Goal: Obtain resource: Download file/media

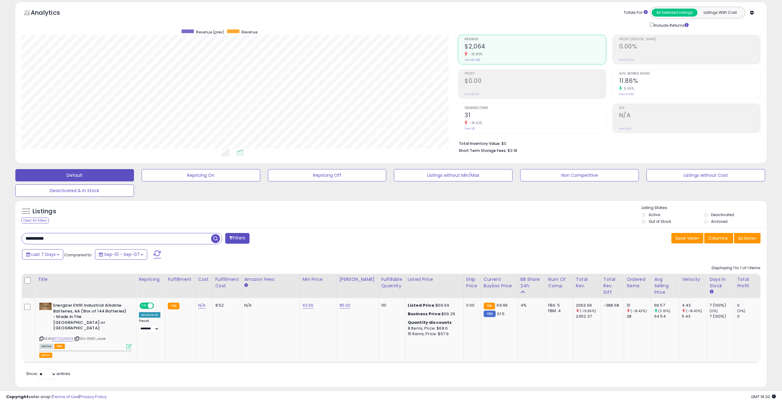
scroll to position [126, 436]
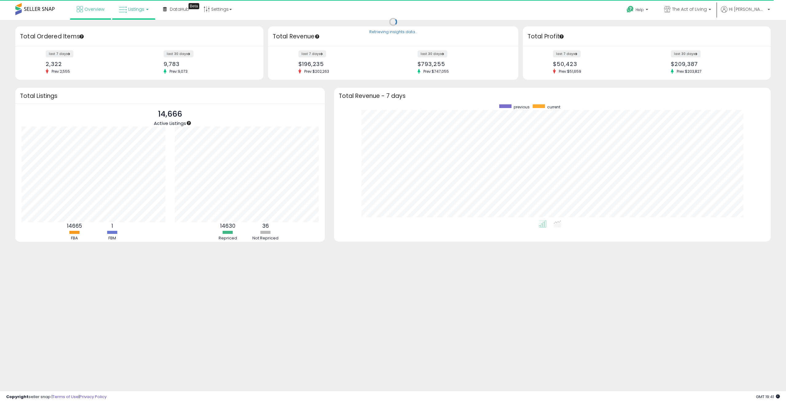
click at [144, 6] on link "Listings" at bounding box center [133, 9] width 39 height 18
click at [135, 54] on icon at bounding box center [139, 53] width 32 height 9
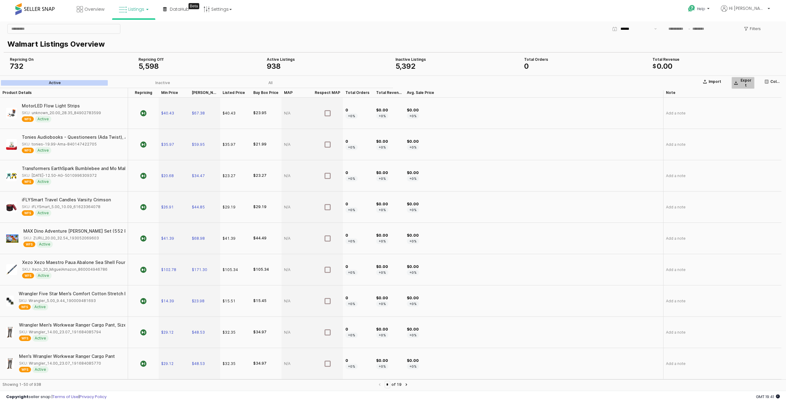
click at [738, 86] on button "Export" at bounding box center [743, 83] width 23 height 12
click at [707, 379] on label "Export request has been queued for processing" at bounding box center [730, 377] width 66 height 11
drag, startPoint x: 697, startPoint y: 370, endPoint x: 716, endPoint y: 380, distance: 21.8
click at [712, 380] on label "Export request has been queued for processing" at bounding box center [730, 377] width 66 height 11
click at [720, 380] on div "Export request has been queued for processing" at bounding box center [737, 377] width 80 height 12
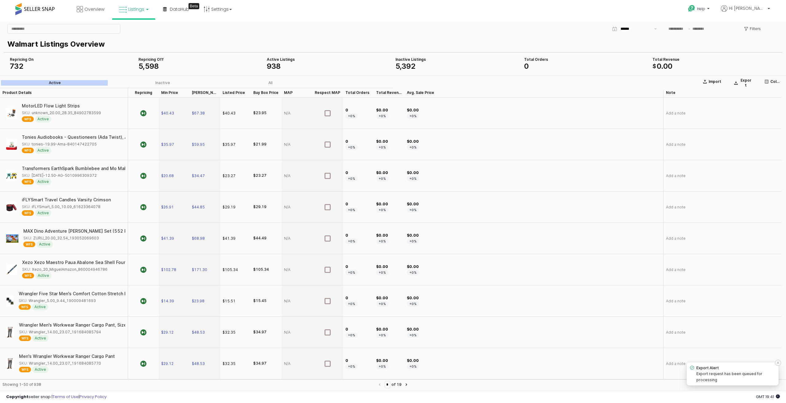
click at [692, 366] on icon "success" at bounding box center [692, 368] width 4 height 4
click at [731, 382] on div "Export request has been queued for processing" at bounding box center [737, 377] width 80 height 12
drag, startPoint x: 722, startPoint y: 381, endPoint x: 696, endPoint y: 368, distance: 29.1
click at [696, 368] on div "Export Alert Export request has been queued for processing" at bounding box center [732, 374] width 87 height 18
click at [693, 368] on icon "success" at bounding box center [692, 368] width 4 height 4
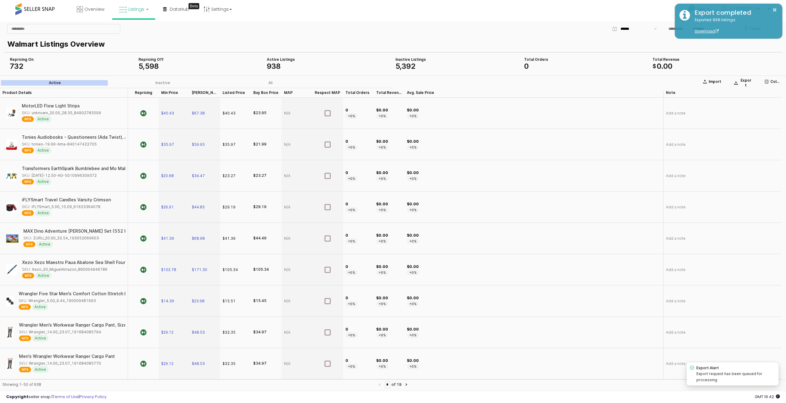
click at [562, 44] on p "Walmart Listings Overview" at bounding box center [391, 44] width 769 height 11
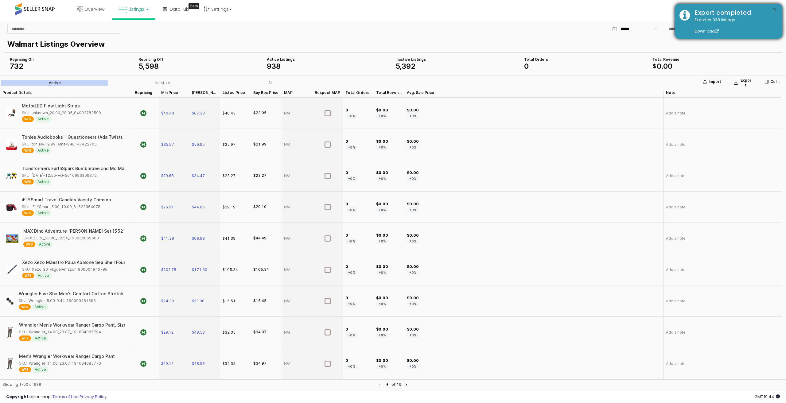
click at [775, 6] on button "×" at bounding box center [774, 10] width 5 height 8
